Goal: Complete application form

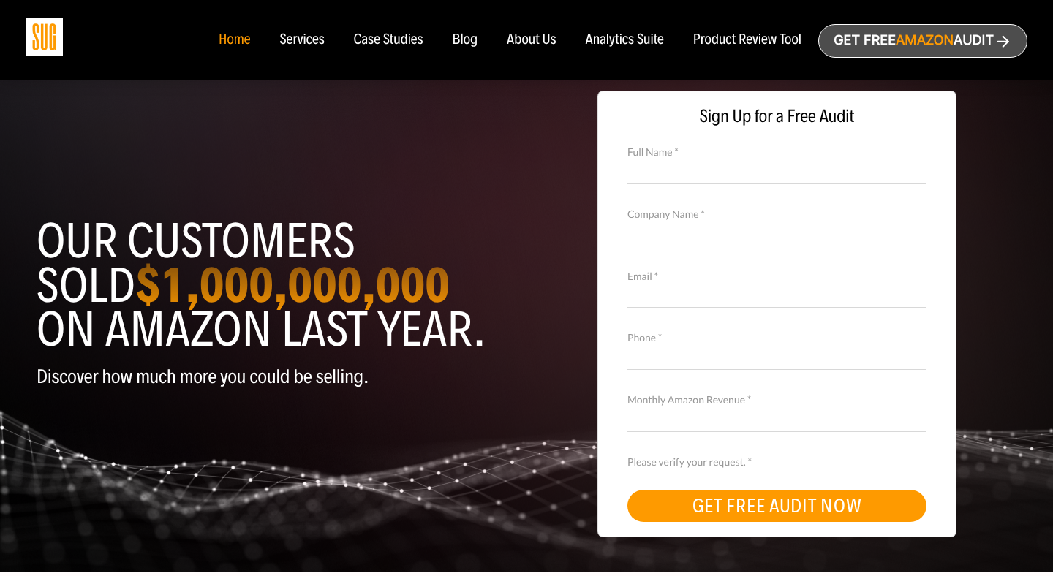
type input "[PERSON_NAME]"
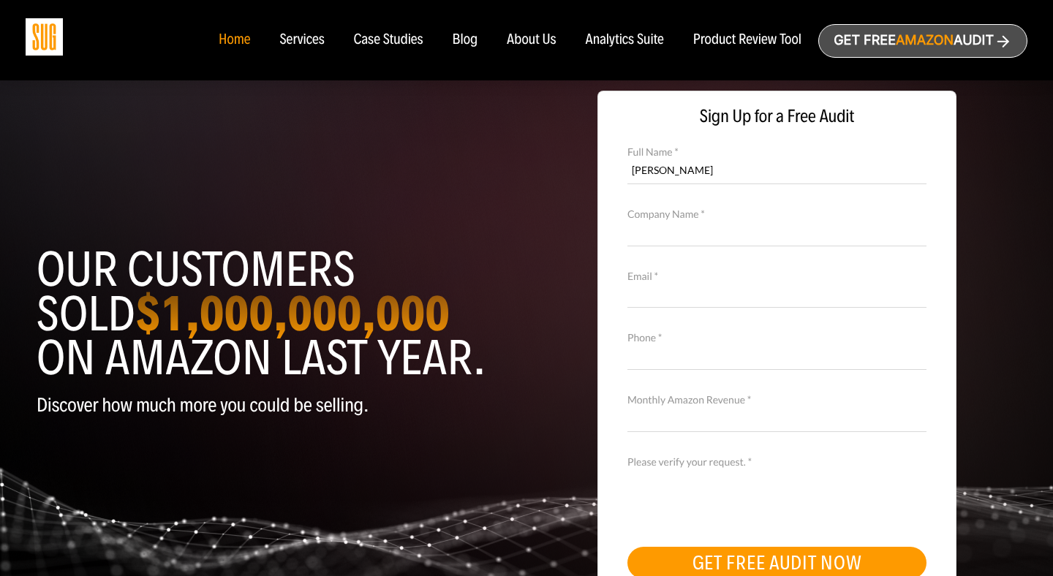
click at [728, 241] on input "Company Name *" at bounding box center [776, 233] width 299 height 26
type input "[URL]"
type input "[EMAIL_ADDRESS][DOMAIN_NAME]"
click at [734, 350] on input "Phone *" at bounding box center [776, 357] width 299 height 26
type input "7274342236"
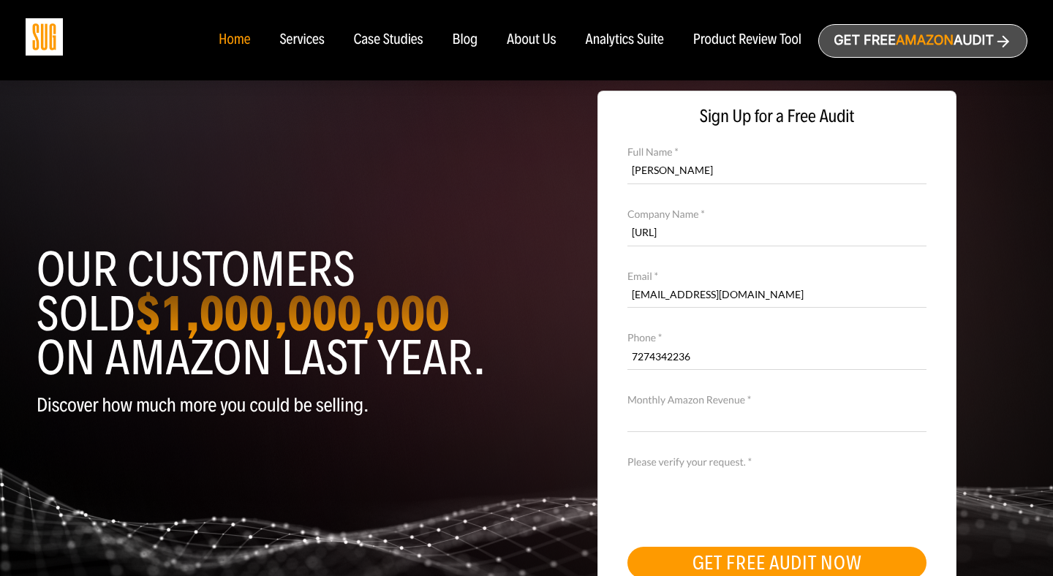
click at [661, 417] on input "Monthly Amazon Revenue *" at bounding box center [776, 420] width 299 height 26
type input "NA"
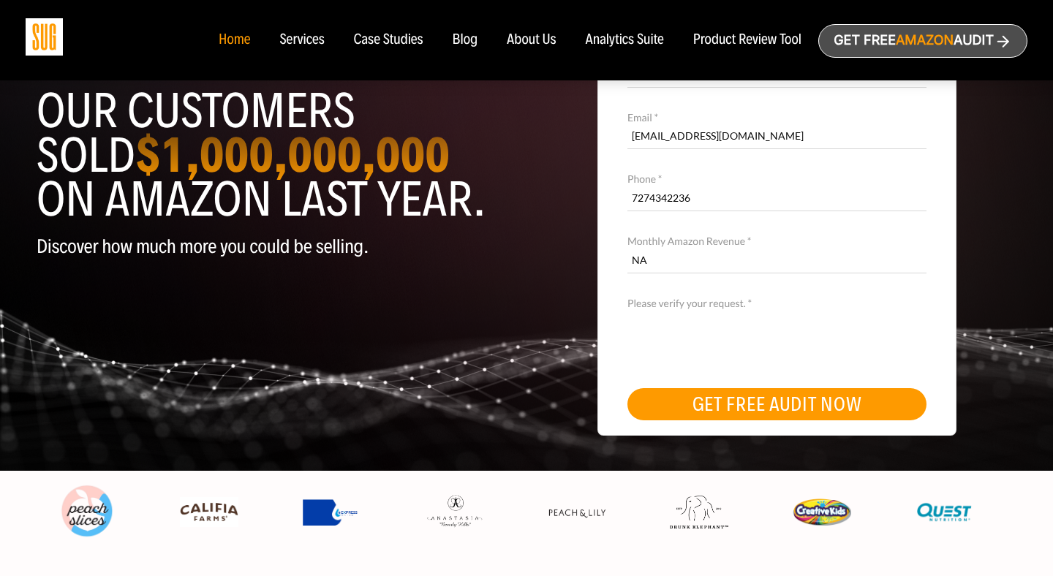
click at [750, 411] on button "GET FREE AUDIT NOW" at bounding box center [776, 404] width 299 height 32
